Goal: Use online tool/utility: Use online tool/utility

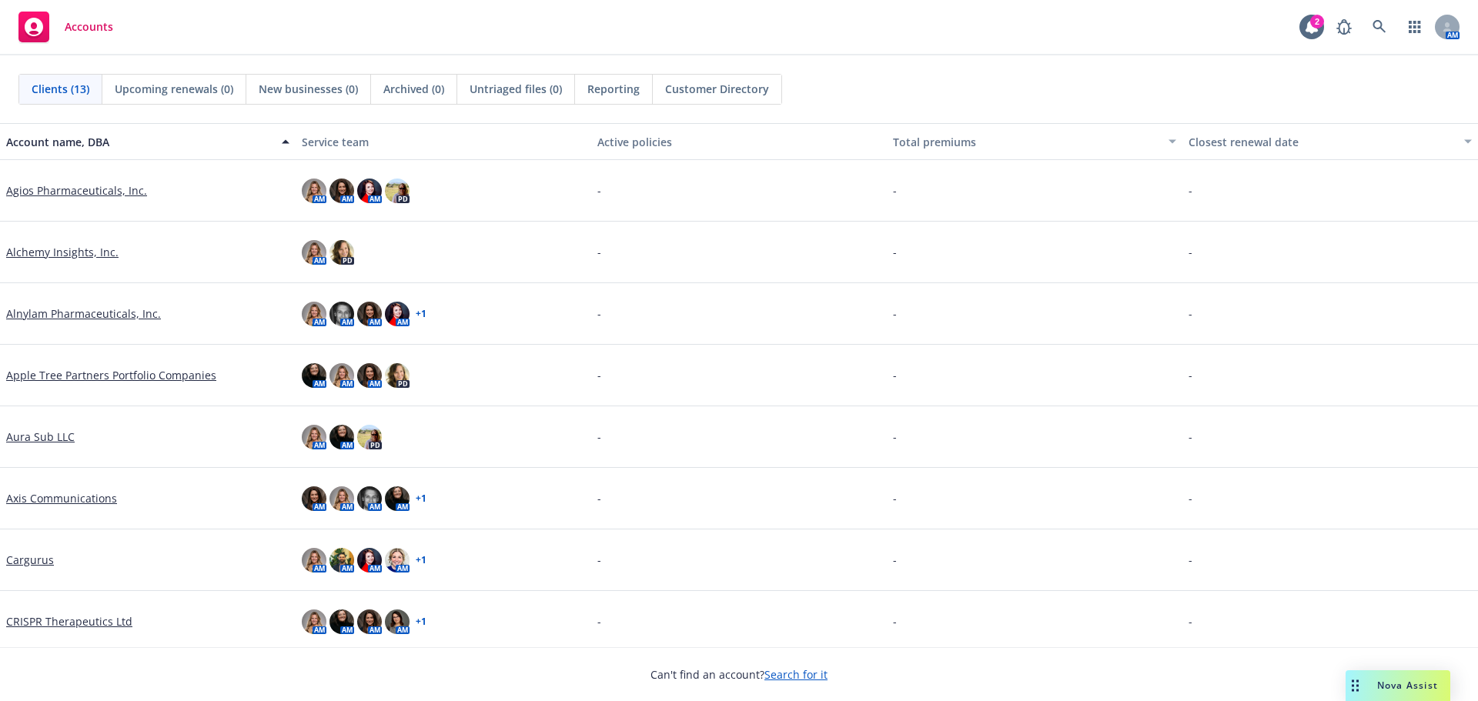
click at [1354, 683] on icon "Drag to move" at bounding box center [1355, 686] width 7 height 12
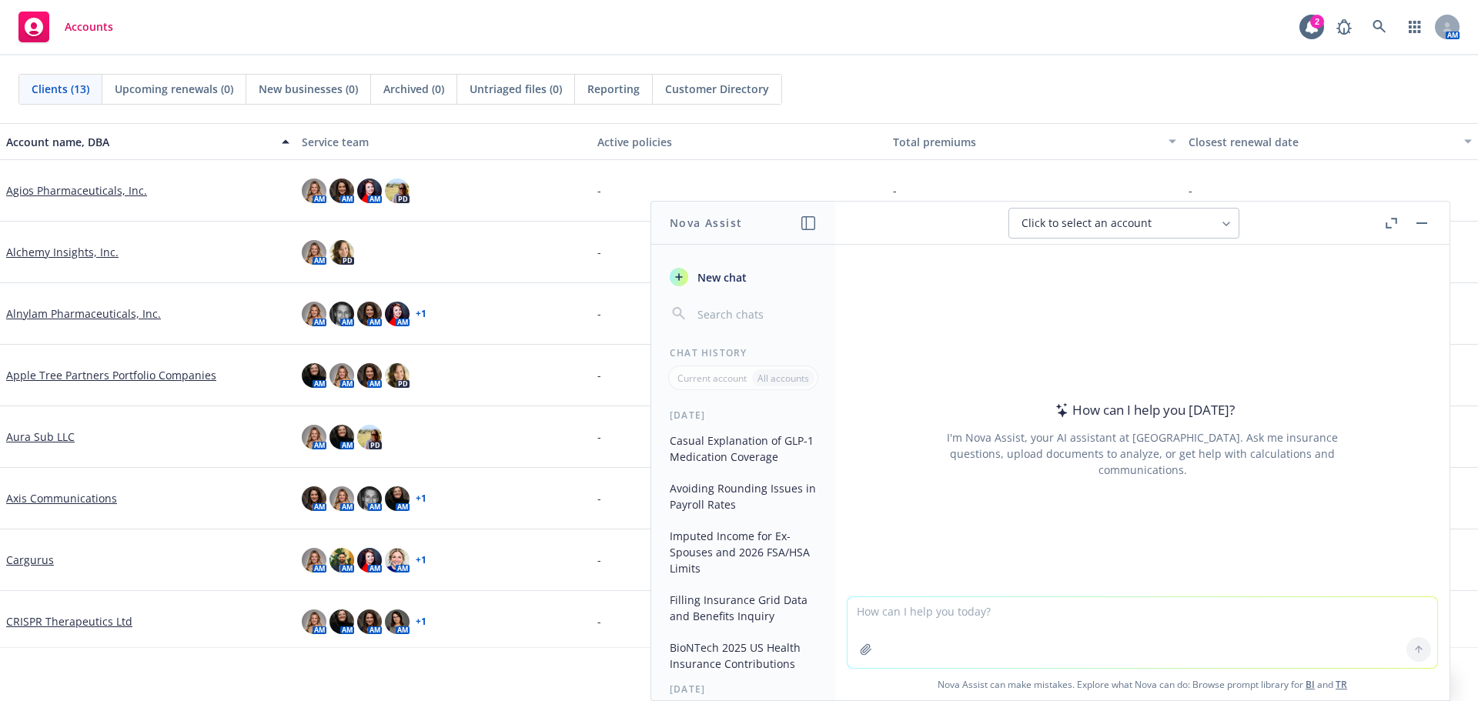
click at [1134, 219] on span "Click to select an account" at bounding box center [1086, 223] width 130 height 15
click at [934, 616] on textarea at bounding box center [1142, 632] width 590 height 71
type textarea "please compare these documents and outline differences."
click at [866, 657] on button "button" at bounding box center [866, 649] width 25 height 25
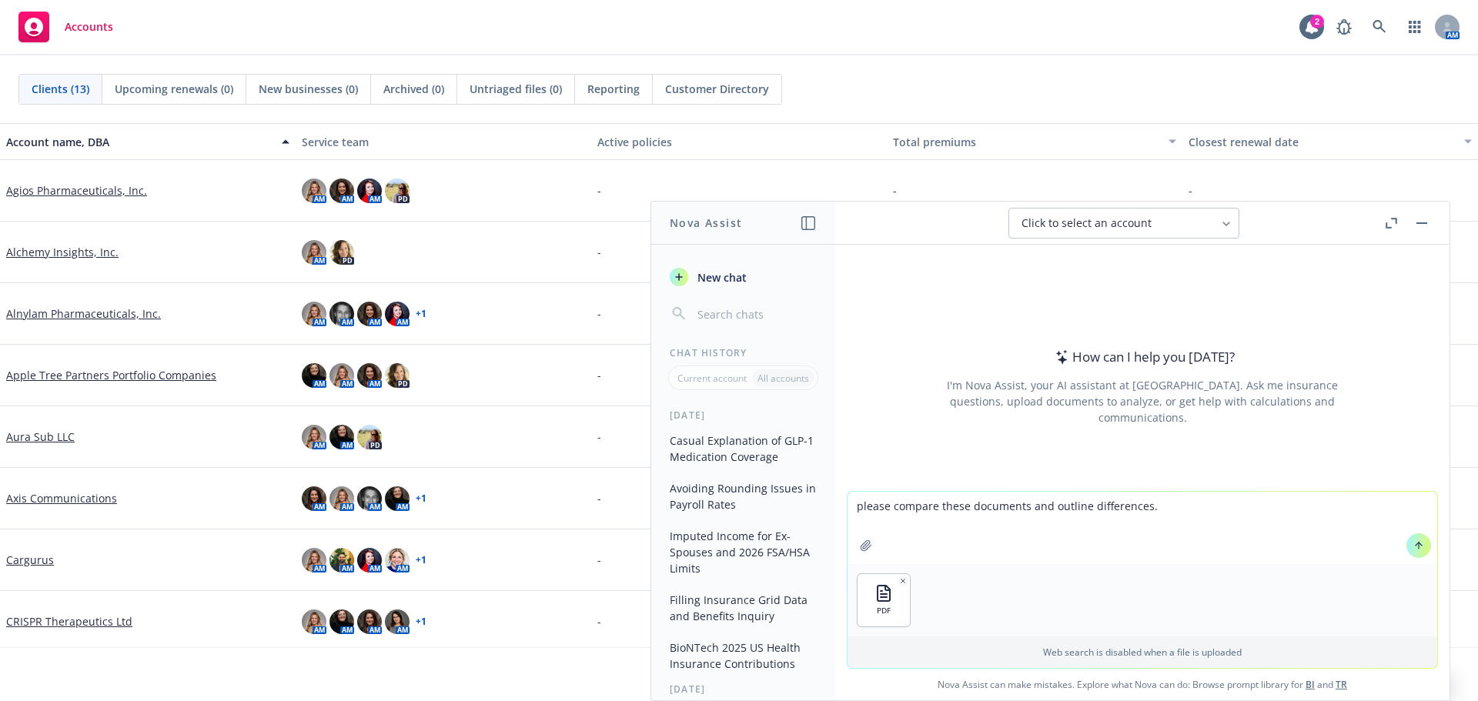
click at [863, 556] on button "button" at bounding box center [866, 545] width 25 height 25
click at [1415, 546] on icon at bounding box center [1418, 544] width 6 height 3
